Goal: Find specific page/section: Find specific page/section

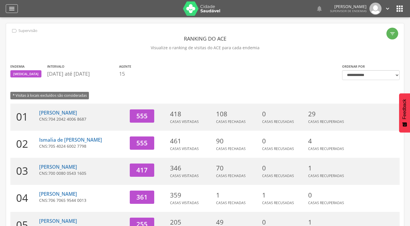
click at [12, 5] on div "" at bounding box center [12, 8] width 12 height 9
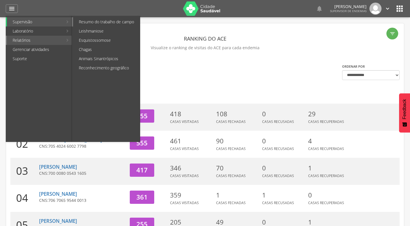
click at [90, 23] on link "Resumo do trabalho de campo" at bounding box center [106, 21] width 67 height 9
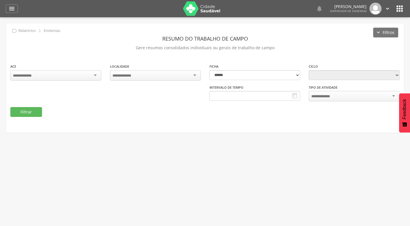
type input "**********"
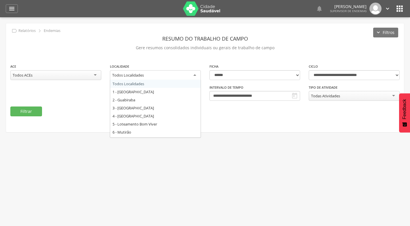
click at [123, 73] on div "Todos Localidades" at bounding box center [128, 75] width 32 height 5
type input "*"
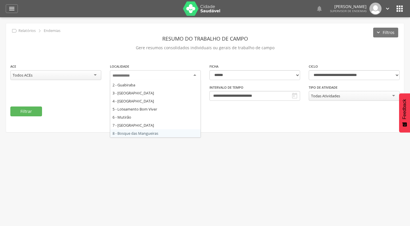
type input "*"
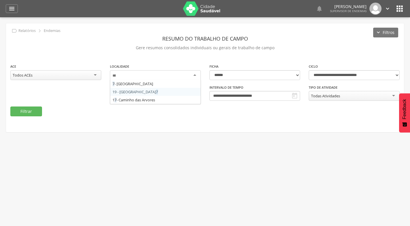
scroll to position [0, 0]
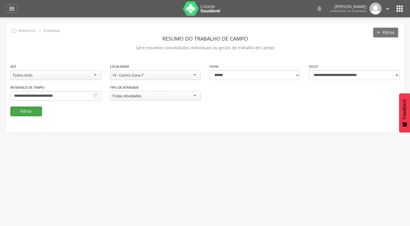
click at [36, 113] on button "Filtrar" at bounding box center [26, 112] width 32 height 10
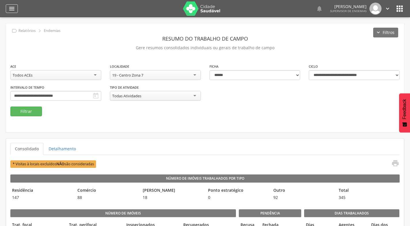
click at [12, 6] on icon "" at bounding box center [11, 8] width 7 height 7
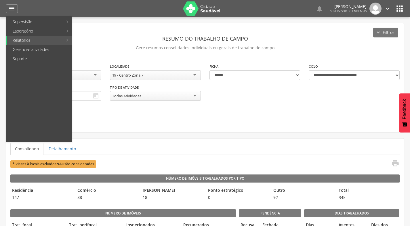
click at [100, 65] on link "Reconhecimento geográfico" at bounding box center [106, 67] width 67 height 9
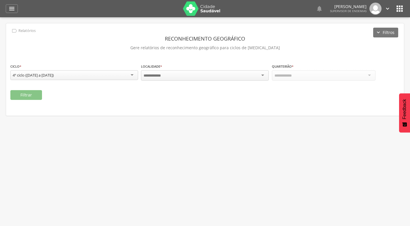
click at [189, 73] on div at bounding box center [205, 75] width 128 height 10
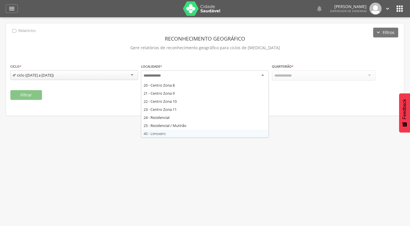
scroll to position [127, 0]
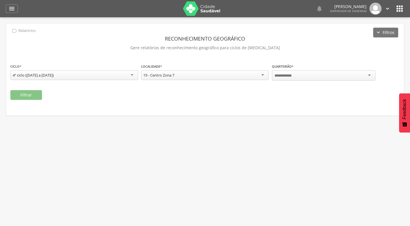
click at [309, 76] on div at bounding box center [324, 75] width 104 height 10
click at [20, 93] on button "Filtrar" at bounding box center [26, 95] width 32 height 10
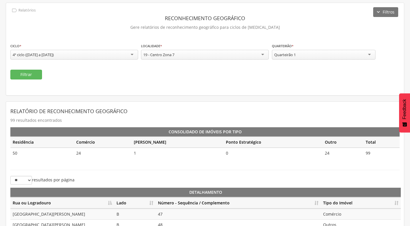
scroll to position [58, 0]
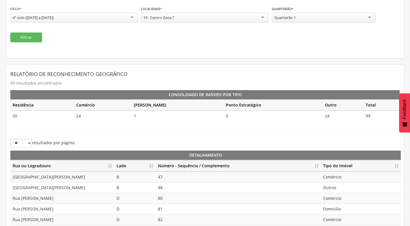
click at [149, 166] on th "Lado" at bounding box center [134, 165] width 41 height 11
click at [317, 164] on th "Número - Sequência / Complemento" at bounding box center [238, 165] width 165 height 11
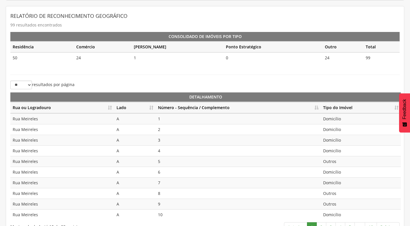
scroll to position [128, 0]
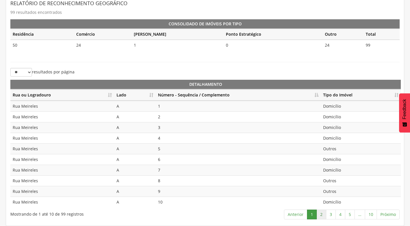
click at [320, 215] on link "2" at bounding box center [322, 215] width 10 height 10
click at [331, 211] on link "3" at bounding box center [331, 215] width 10 height 10
click at [343, 212] on link "4" at bounding box center [341, 215] width 10 height 10
click at [351, 217] on link "5" at bounding box center [350, 215] width 10 height 10
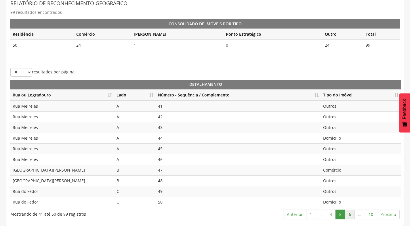
click at [350, 213] on link "6" at bounding box center [350, 215] width 10 height 10
click at [351, 215] on link "7" at bounding box center [350, 215] width 10 height 10
click at [351, 214] on link "8" at bounding box center [351, 215] width 10 height 10
click at [359, 217] on link "9" at bounding box center [361, 215] width 10 height 10
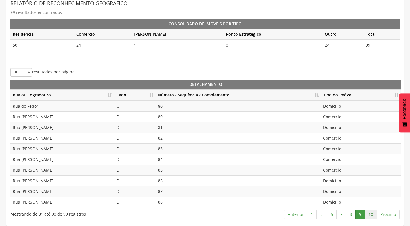
click at [369, 215] on link "10" at bounding box center [371, 215] width 12 height 10
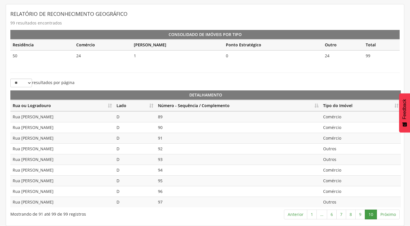
scroll to position [118, 0]
click at [360, 215] on link "9" at bounding box center [361, 215] width 10 height 10
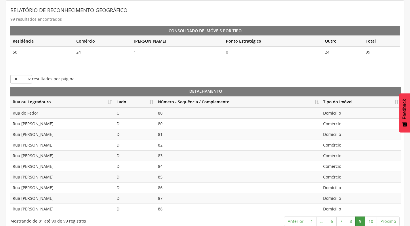
scroll to position [128, 0]
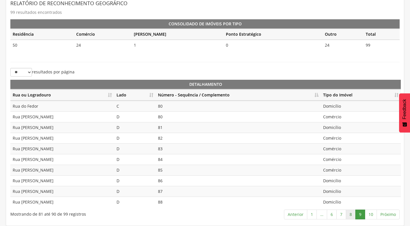
click at [351, 215] on link "8" at bounding box center [351, 215] width 10 height 10
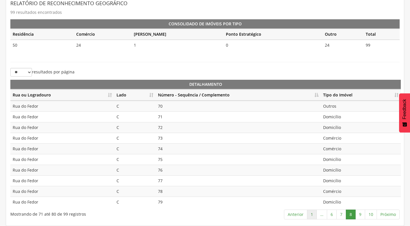
click at [312, 214] on link "1" at bounding box center [312, 215] width 10 height 10
click at [332, 216] on link "3" at bounding box center [331, 215] width 10 height 10
click at [340, 216] on link "4" at bounding box center [341, 215] width 10 height 10
click at [348, 216] on link "5" at bounding box center [350, 215] width 10 height 10
click at [345, 213] on link "5" at bounding box center [341, 215] width 10 height 10
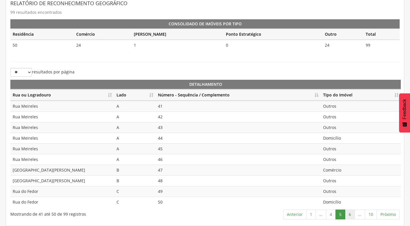
click at [351, 215] on link "6" at bounding box center [350, 215] width 10 height 10
click at [352, 216] on link "7" at bounding box center [350, 215] width 10 height 10
click at [352, 216] on link "8" at bounding box center [351, 215] width 10 height 10
click at [361, 216] on link "9" at bounding box center [361, 215] width 10 height 10
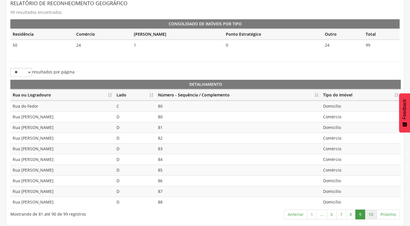
click at [367, 216] on link "10" at bounding box center [371, 215] width 12 height 10
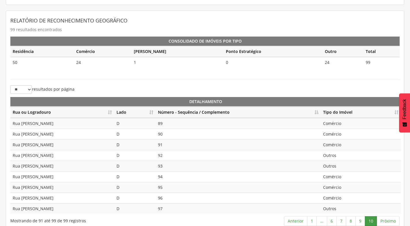
scroll to position [3, 0]
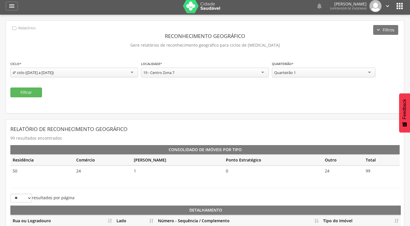
click at [300, 73] on div "Quarteirão 1" at bounding box center [324, 73] width 104 height 10
click at [14, 95] on button "Filtrar" at bounding box center [26, 93] width 32 height 10
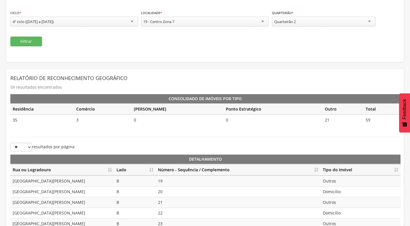
scroll to position [128, 0]
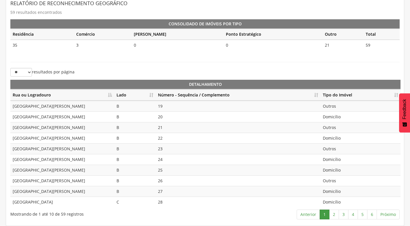
click at [151, 95] on th "Lado" at bounding box center [134, 95] width 41 height 11
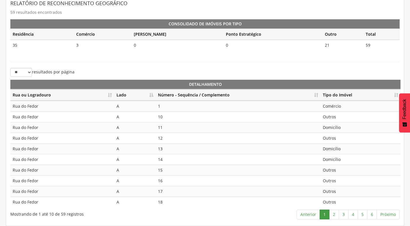
click at [319, 94] on th "Número - Sequência / Complemento" at bounding box center [238, 95] width 165 height 11
click at [335, 213] on link "2" at bounding box center [334, 215] width 10 height 10
click at [344, 216] on link "3" at bounding box center [344, 215] width 10 height 10
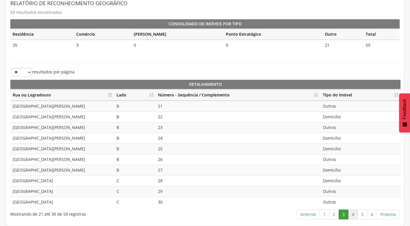
click at [352, 214] on link "4" at bounding box center [353, 215] width 10 height 10
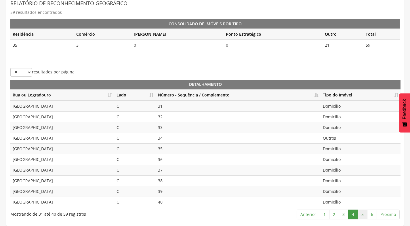
click at [363, 213] on link "5" at bounding box center [363, 215] width 10 height 10
click at [375, 217] on link "6" at bounding box center [372, 215] width 10 height 10
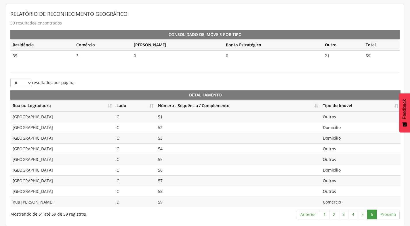
scroll to position [118, 0]
click at [350, 214] on link "4" at bounding box center [353, 215] width 10 height 10
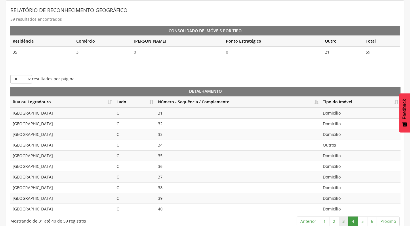
click at [343, 220] on link "3" at bounding box center [344, 222] width 10 height 10
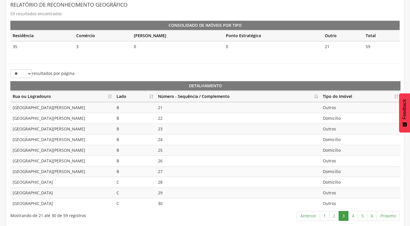
scroll to position [128, 0]
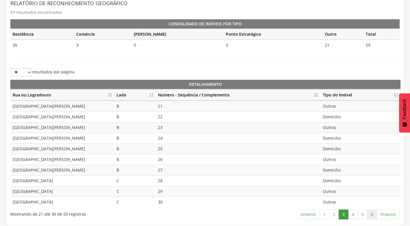
click at [373, 216] on link "6" at bounding box center [372, 215] width 10 height 10
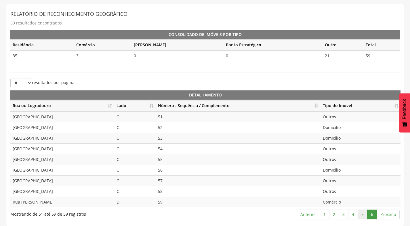
click at [363, 215] on link "5" at bounding box center [363, 215] width 10 height 10
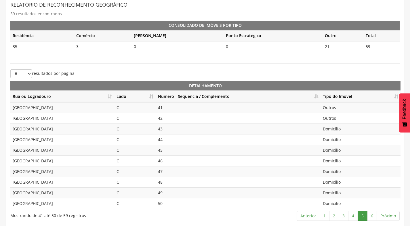
scroll to position [128, 0]
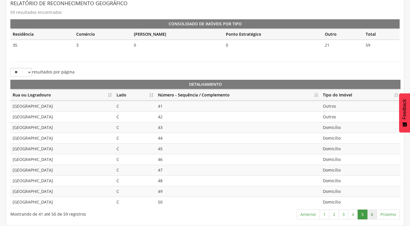
click at [372, 218] on link "6" at bounding box center [372, 215] width 10 height 10
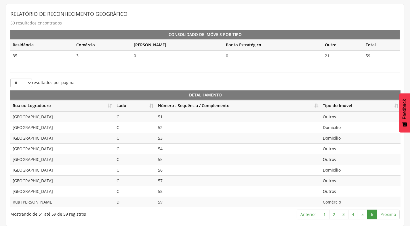
scroll to position [118, 0]
